Goal: Entertainment & Leisure: Consume media (video, audio)

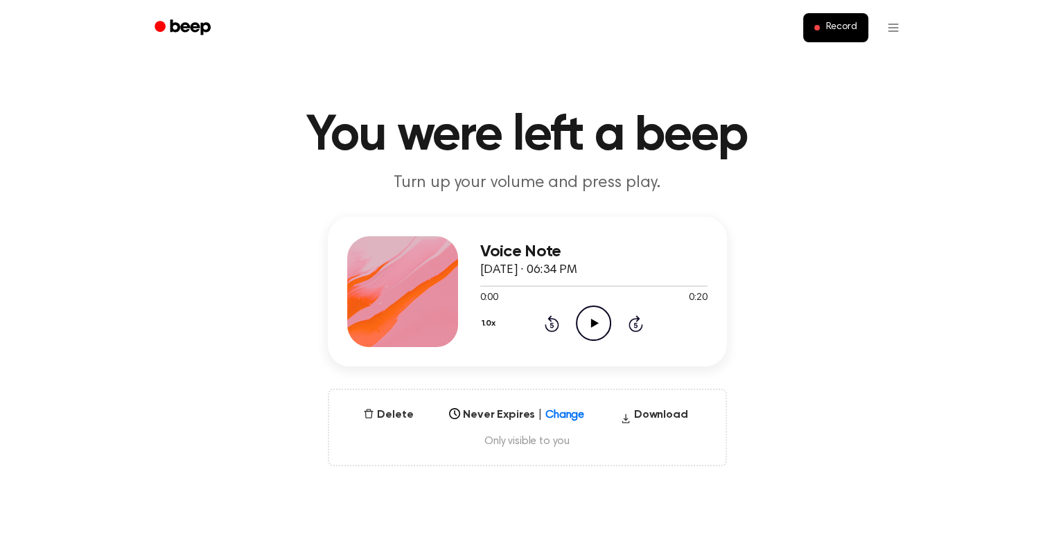
click at [593, 324] on icon at bounding box center [595, 323] width 8 height 9
click at [590, 319] on icon "Play Audio" at bounding box center [593, 323] width 35 height 35
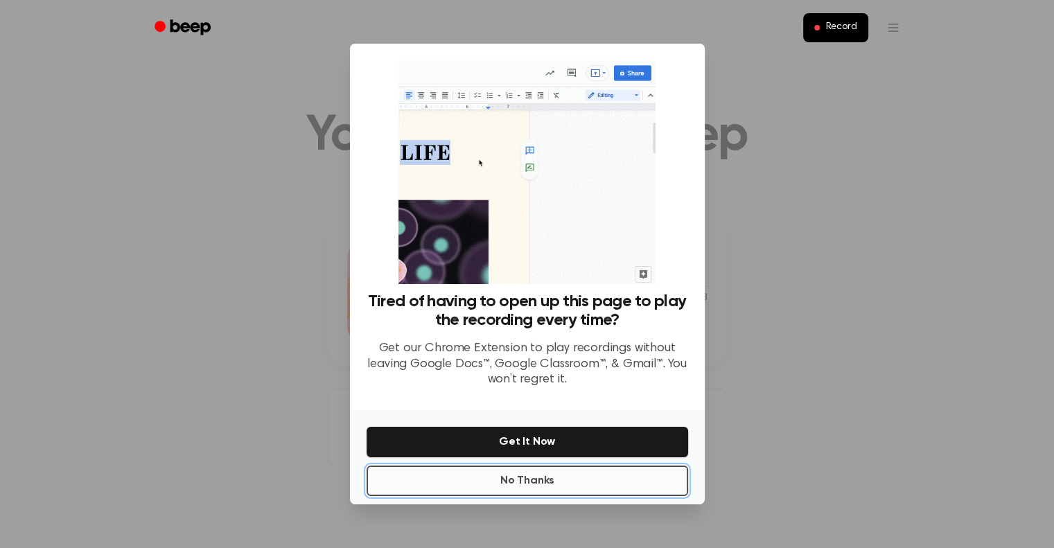
click at [511, 479] on button "No Thanks" at bounding box center [528, 481] width 322 height 30
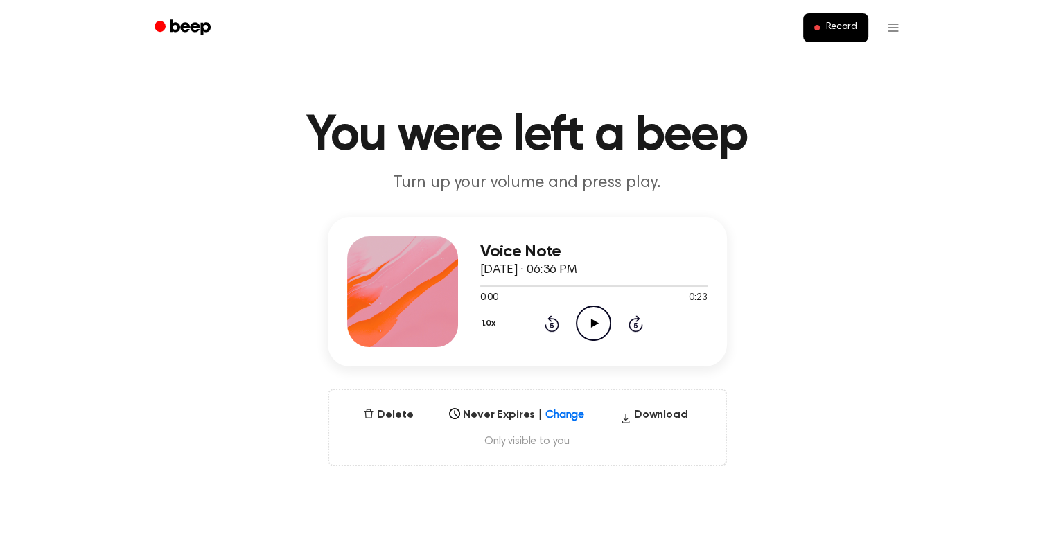
click at [595, 336] on icon "Play Audio" at bounding box center [593, 323] width 35 height 35
click at [579, 322] on icon "Play Audio" at bounding box center [593, 323] width 35 height 35
click at [590, 315] on icon "Play Audio" at bounding box center [593, 323] width 35 height 35
click at [536, 249] on h3 "Voice Note" at bounding box center [593, 252] width 227 height 19
click at [586, 308] on icon "Play Audio" at bounding box center [593, 323] width 35 height 35
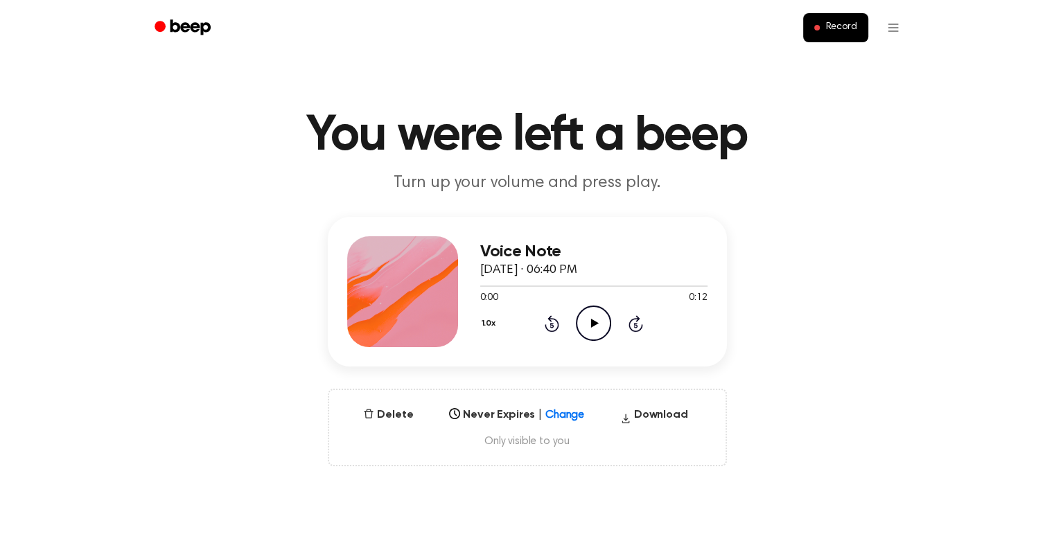
click at [601, 329] on icon "Play Audio" at bounding box center [593, 323] width 35 height 35
click at [583, 325] on icon "Play Audio" at bounding box center [593, 323] width 35 height 35
click at [587, 322] on icon "Play Audio" at bounding box center [593, 323] width 35 height 35
click at [588, 322] on icon "Play Audio" at bounding box center [593, 323] width 35 height 35
click at [590, 317] on icon "Play Audio" at bounding box center [593, 323] width 35 height 35
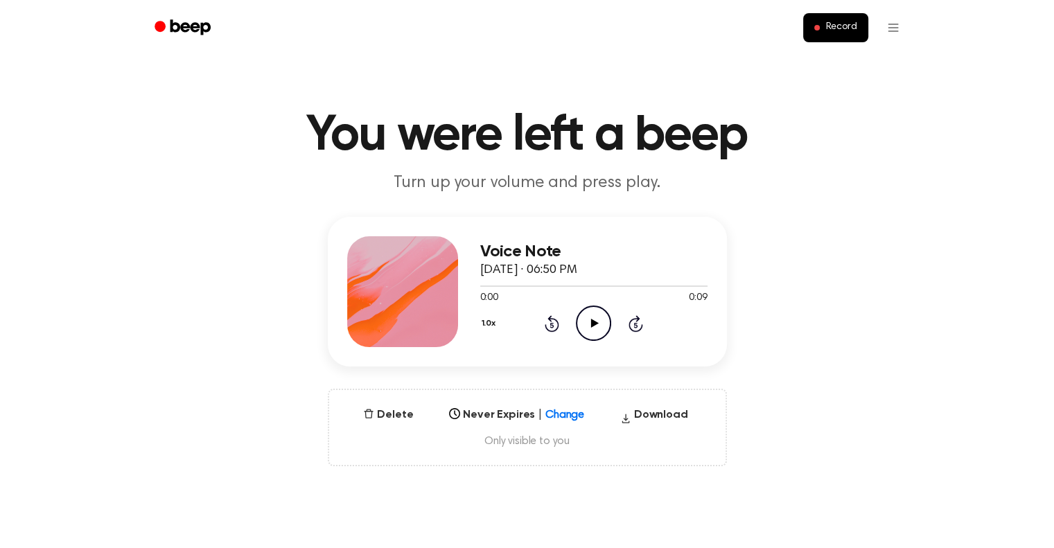
click at [597, 327] on icon "Play Audio" at bounding box center [593, 323] width 35 height 35
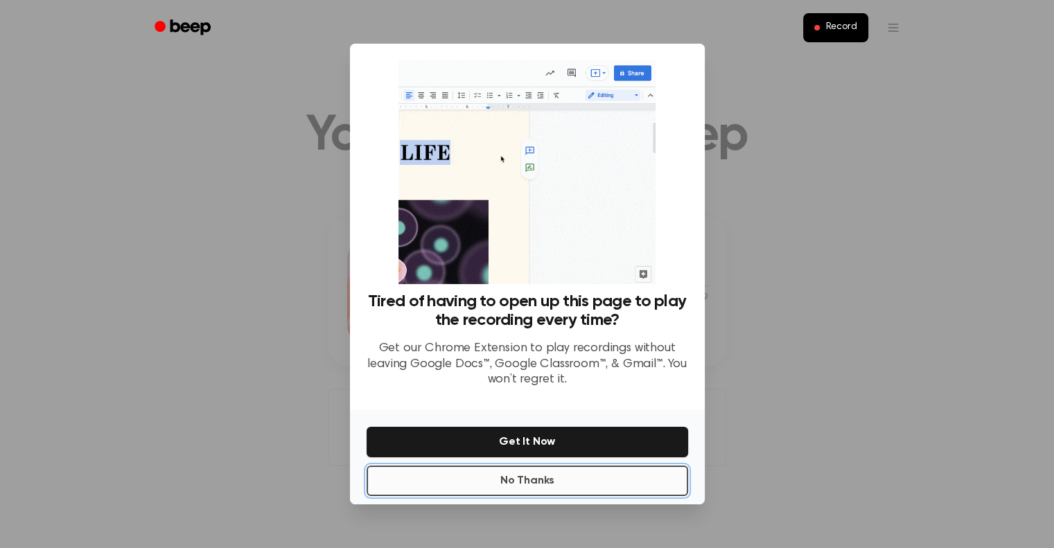
click at [542, 472] on button "No Thanks" at bounding box center [528, 481] width 322 height 30
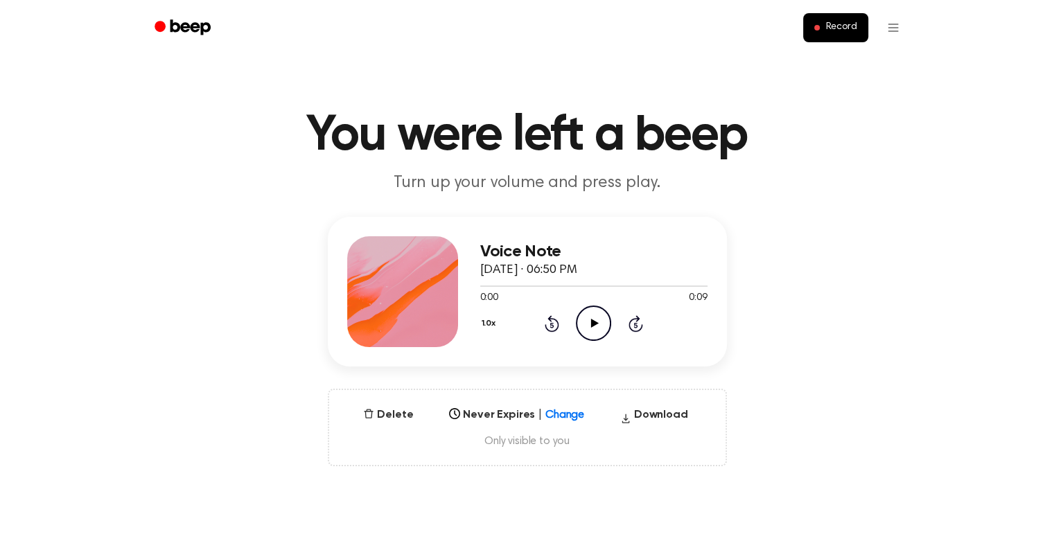
click at [591, 323] on icon at bounding box center [595, 323] width 8 height 9
click at [591, 321] on icon at bounding box center [595, 323] width 8 height 9
click at [585, 319] on icon "Play Audio" at bounding box center [593, 323] width 35 height 35
